Goal: Obtain resource: Obtain resource

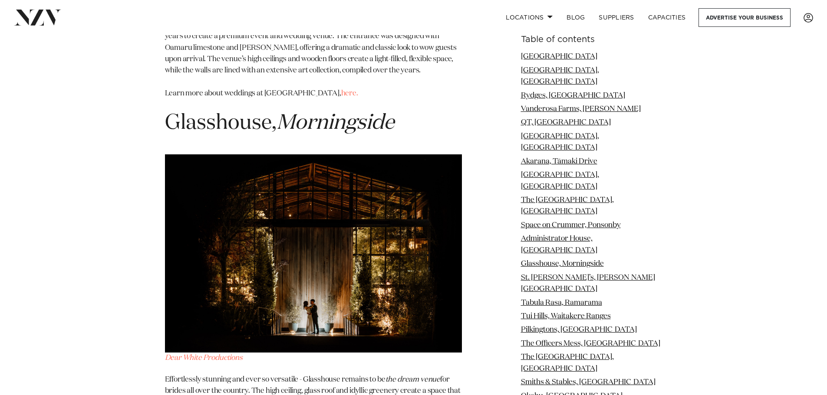
scroll to position [4905, 0]
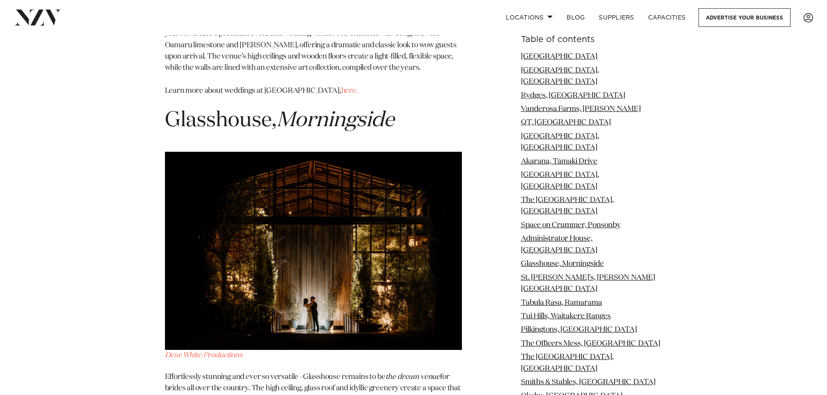
click at [242, 110] on span "Glasshouse," at bounding box center [221, 120] width 112 height 21
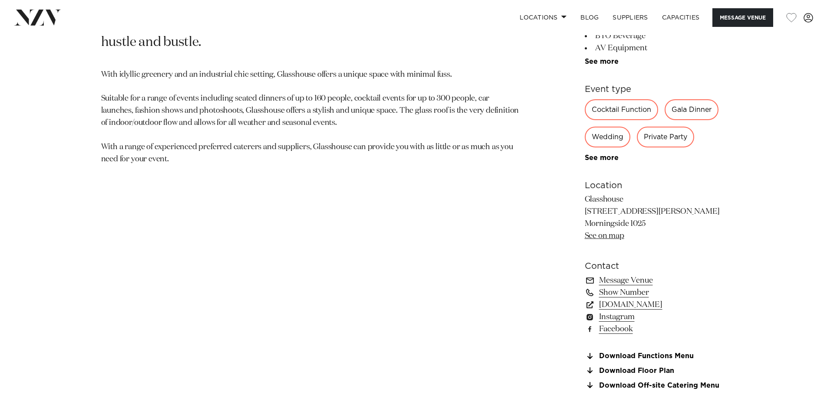
scroll to position [521, 0]
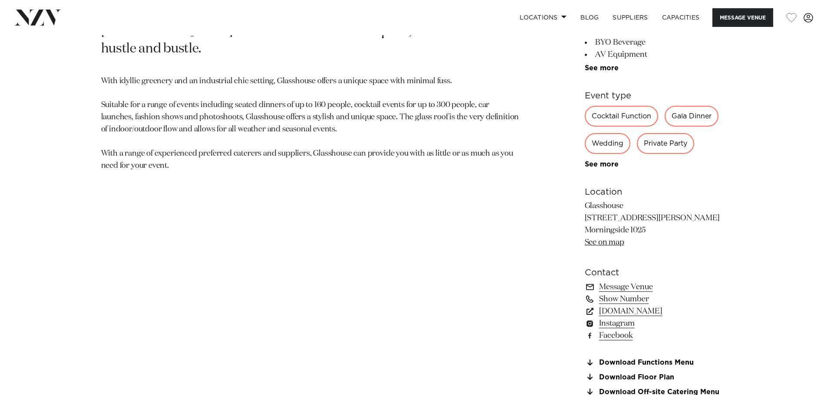
click at [613, 137] on div "Wedding" at bounding box center [608, 143] width 46 height 21
click at [612, 142] on div "Wedding" at bounding box center [608, 143] width 46 height 21
click at [602, 162] on link "See more" at bounding box center [619, 164] width 68 height 7
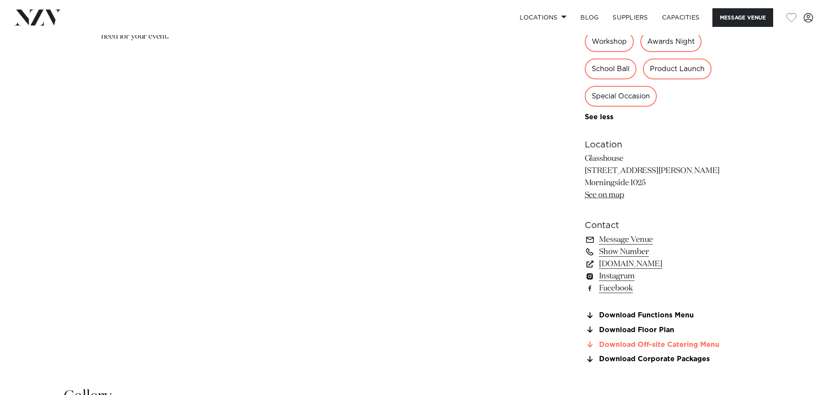
scroll to position [781, 0]
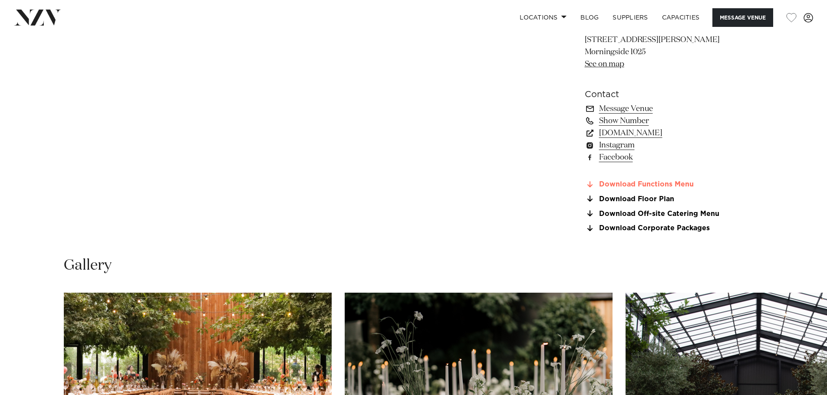
click at [627, 183] on link "Download Functions Menu" at bounding box center [655, 185] width 141 height 8
